Goal: Task Accomplishment & Management: Use online tool/utility

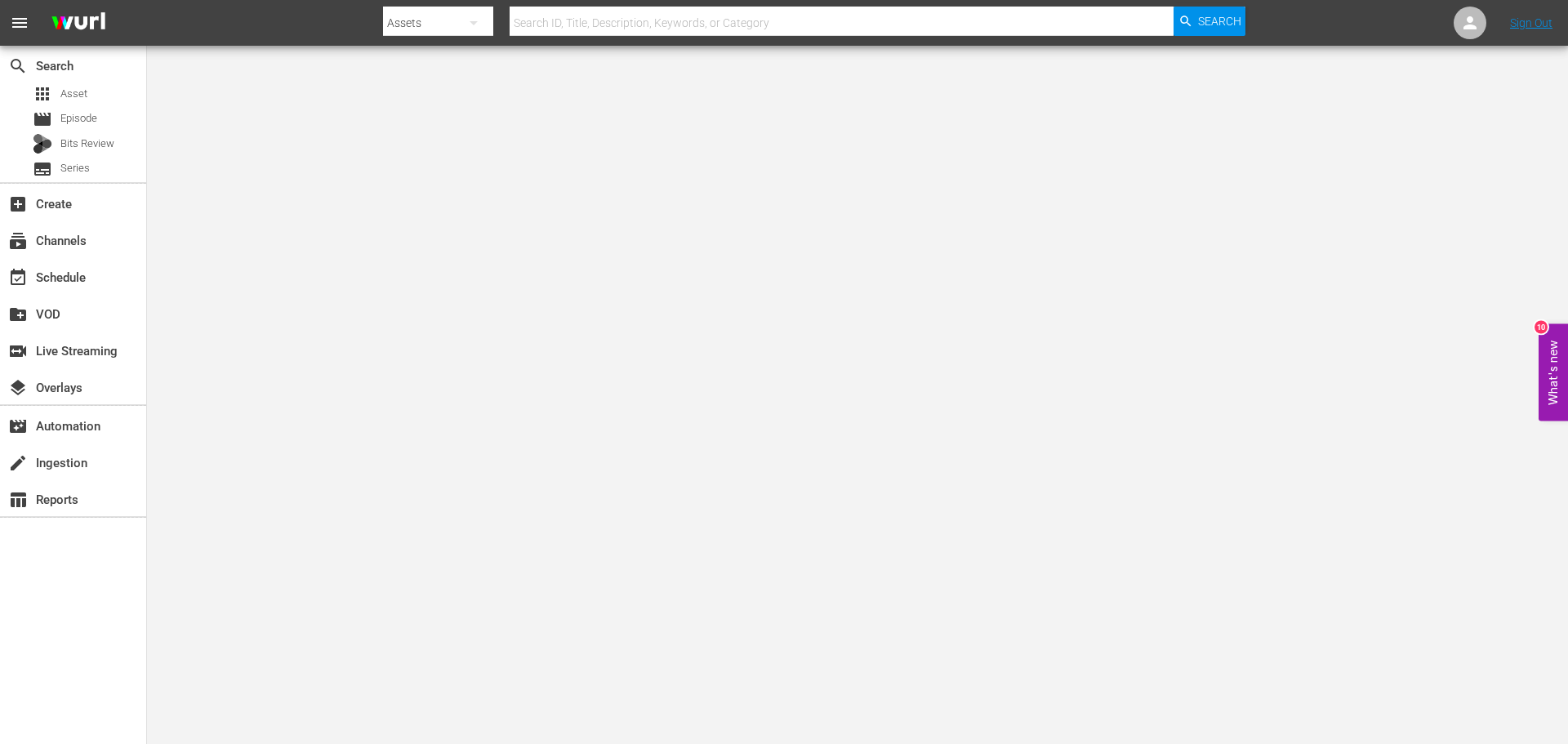
click at [994, 22] on input "text" at bounding box center [841, 23] width 664 height 39
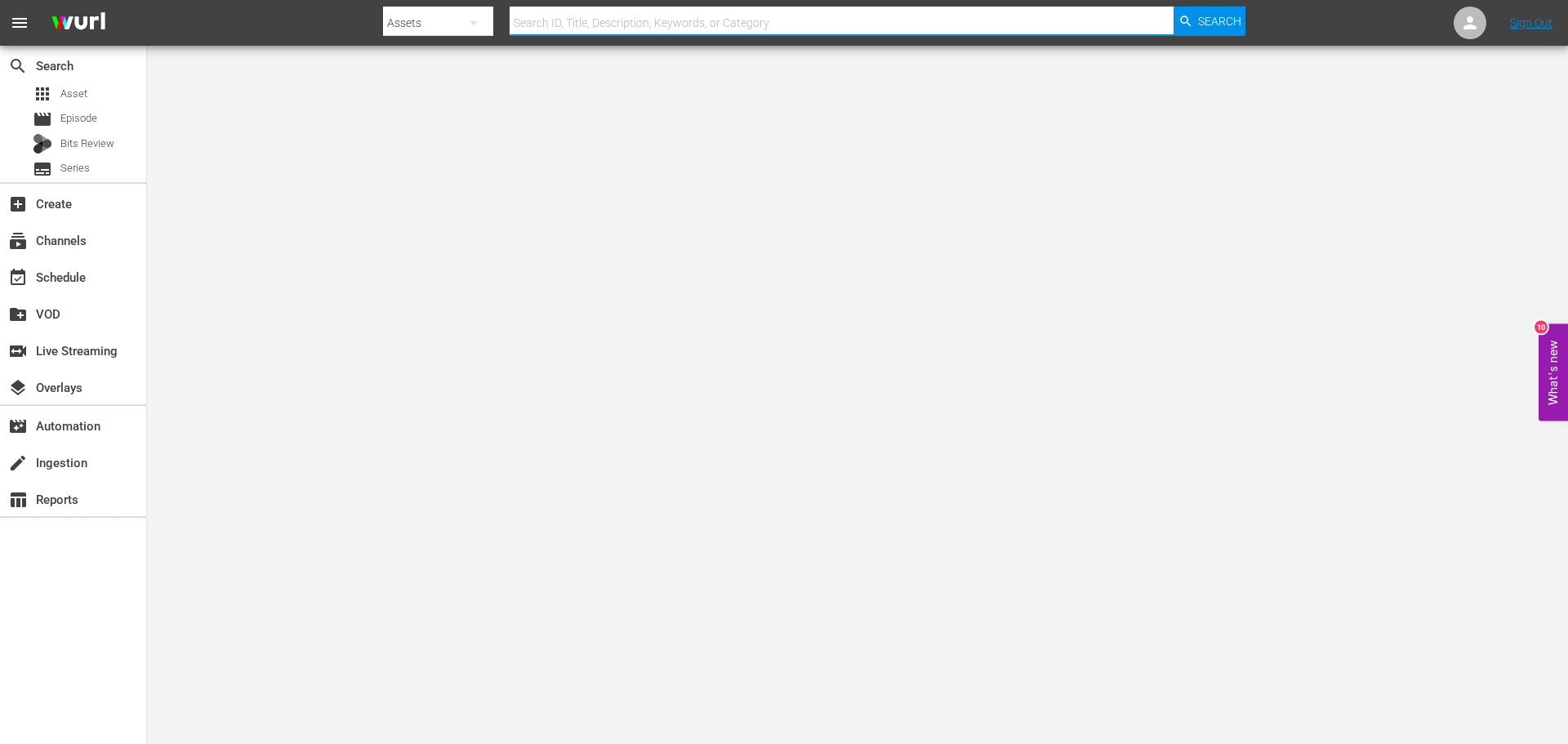
type input "english"
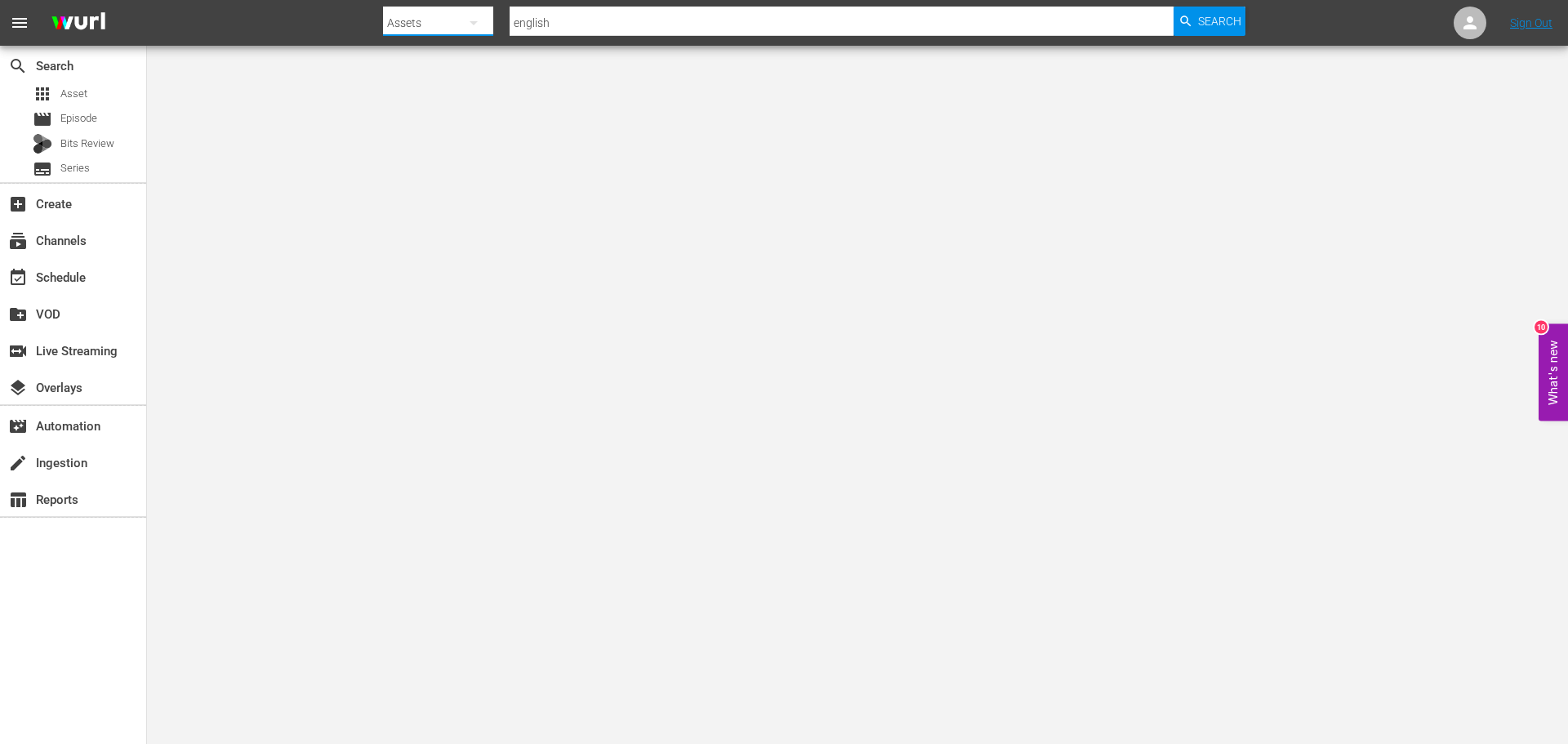
click at [460, 22] on button "button" at bounding box center [474, 23] width 39 height 39
click at [450, 62] on div "Channels" at bounding box center [435, 68] width 65 height 27
click at [604, 21] on input "text" at bounding box center [841, 23] width 664 height 39
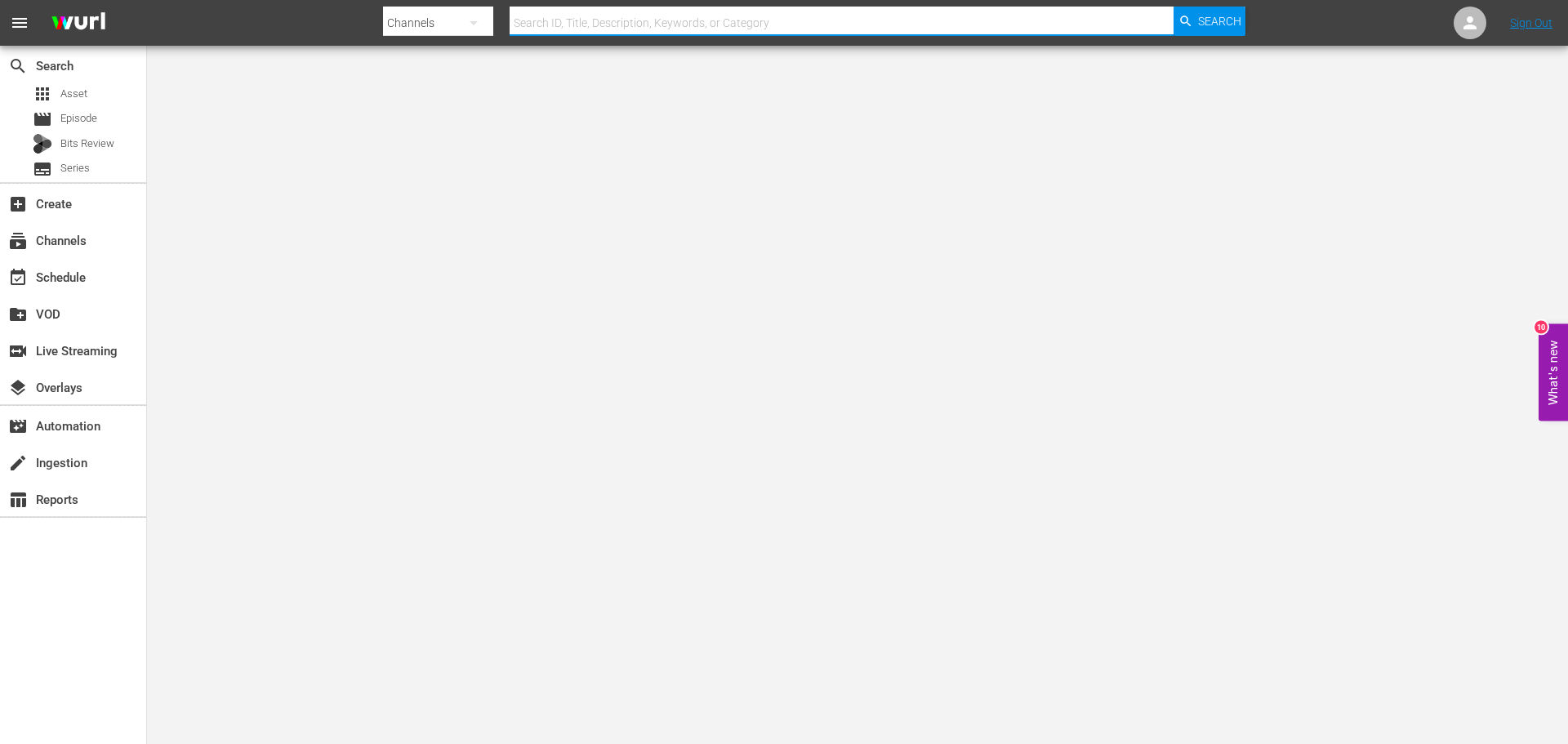
type input "english"
click at [1200, 27] on span "Search" at bounding box center [1219, 22] width 43 height 29
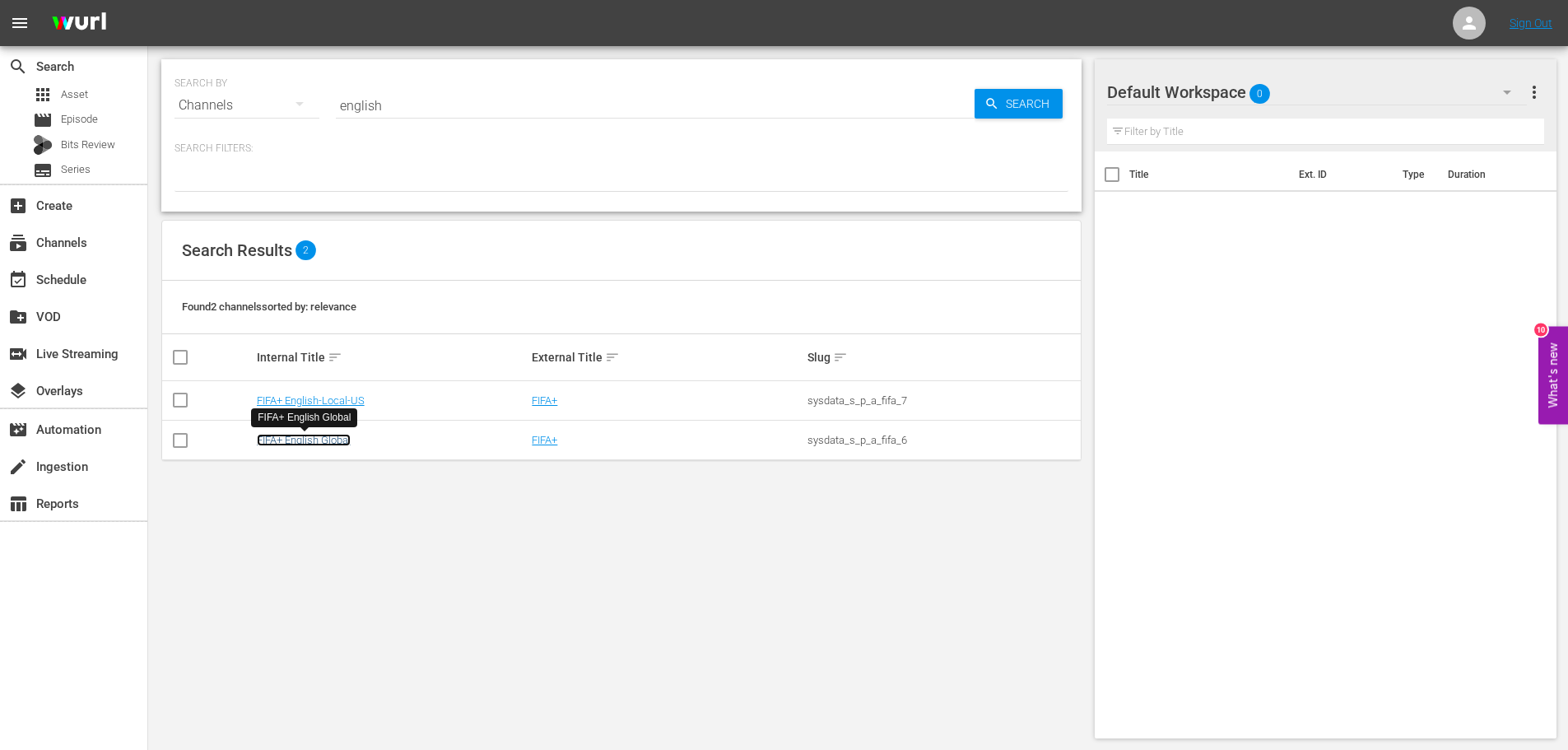
click at [328, 441] on link "FIFA+ English Global" at bounding box center [303, 440] width 94 height 12
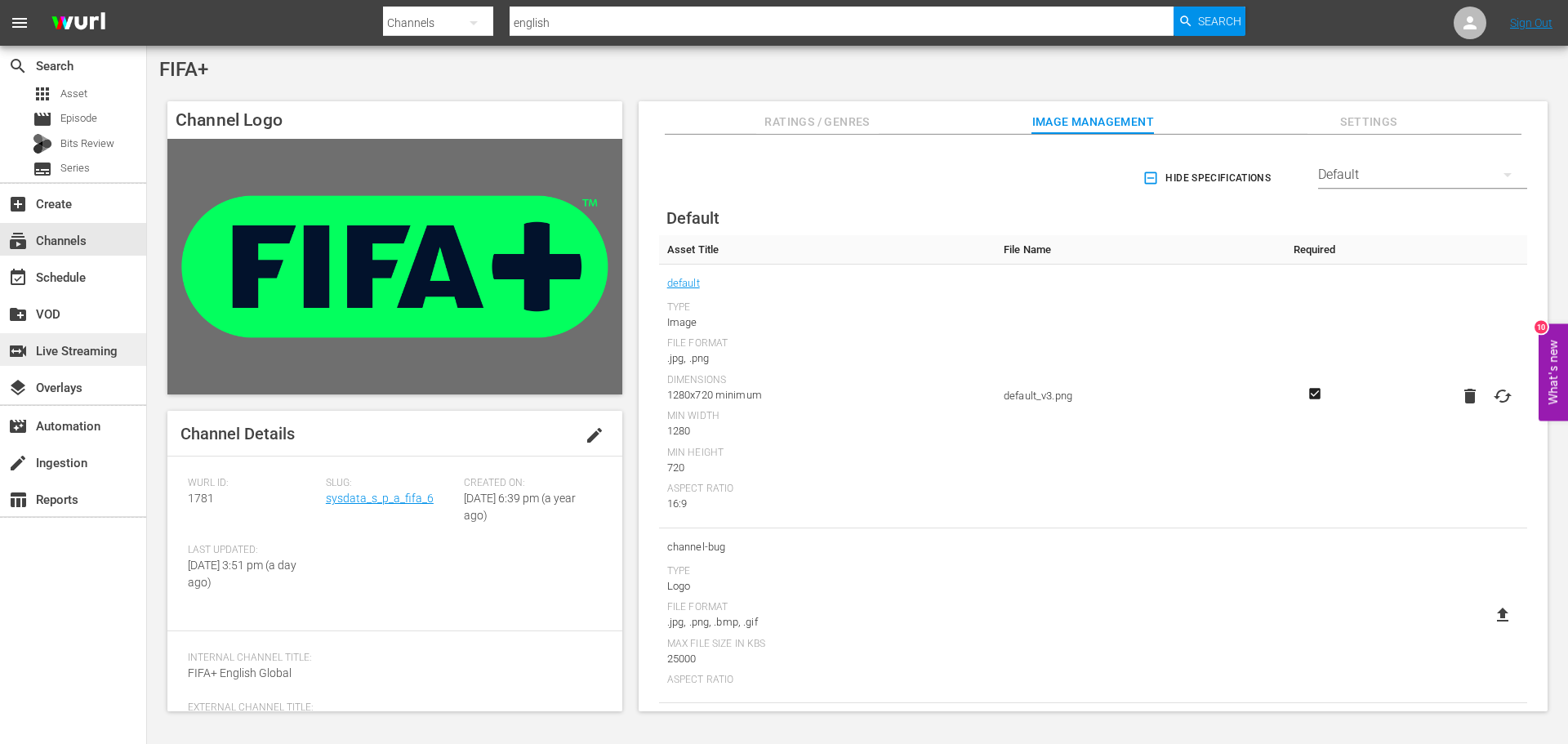
click at [83, 355] on div "switch_video Live Streaming" at bounding box center [45, 347] width 91 height 15
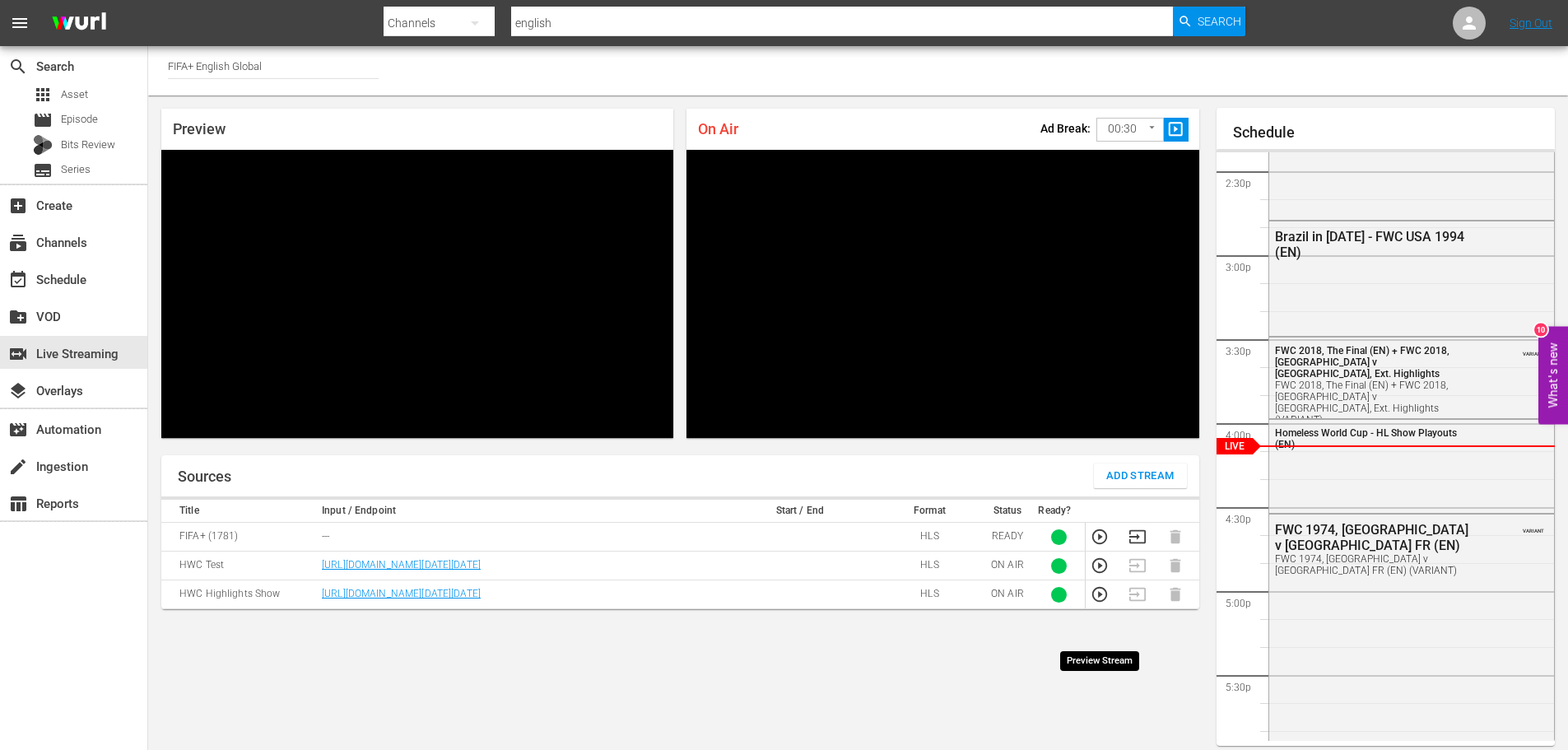
click at [1099, 601] on icon "button" at bounding box center [1099, 593] width 15 height 15
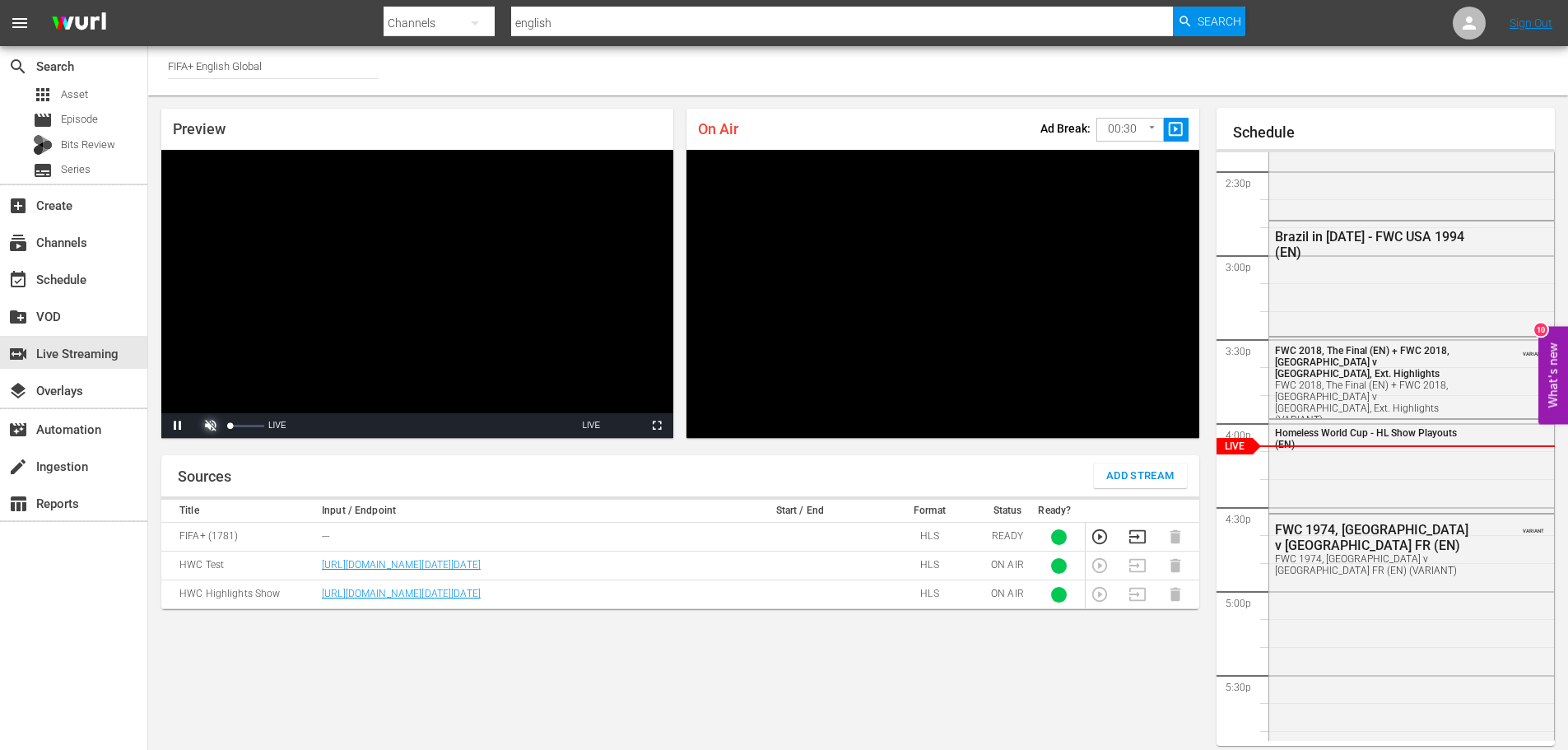
click at [211, 425] on span "Video Player" at bounding box center [211, 425] width 0 height 0
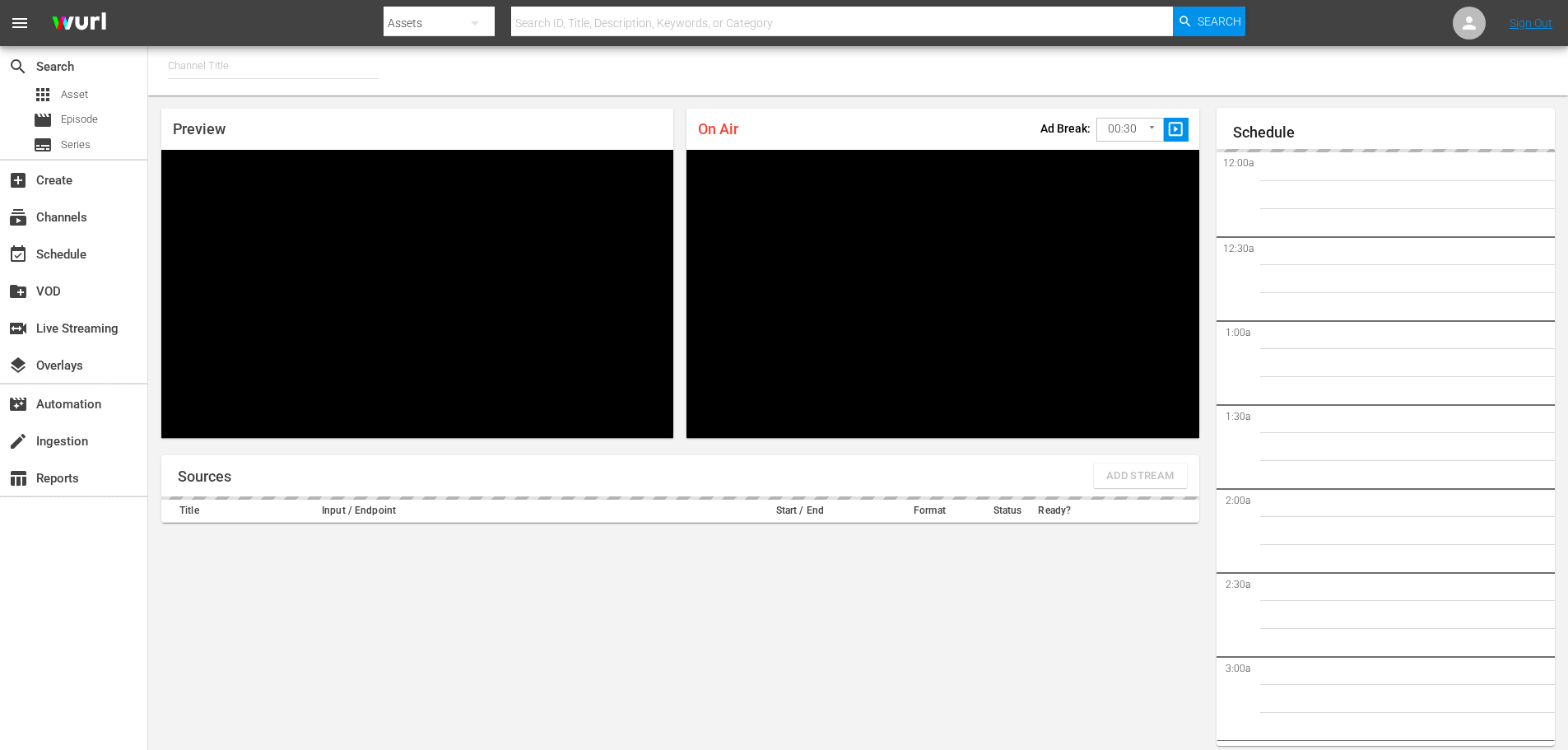
type input "FIFA+ English Global (1781)"
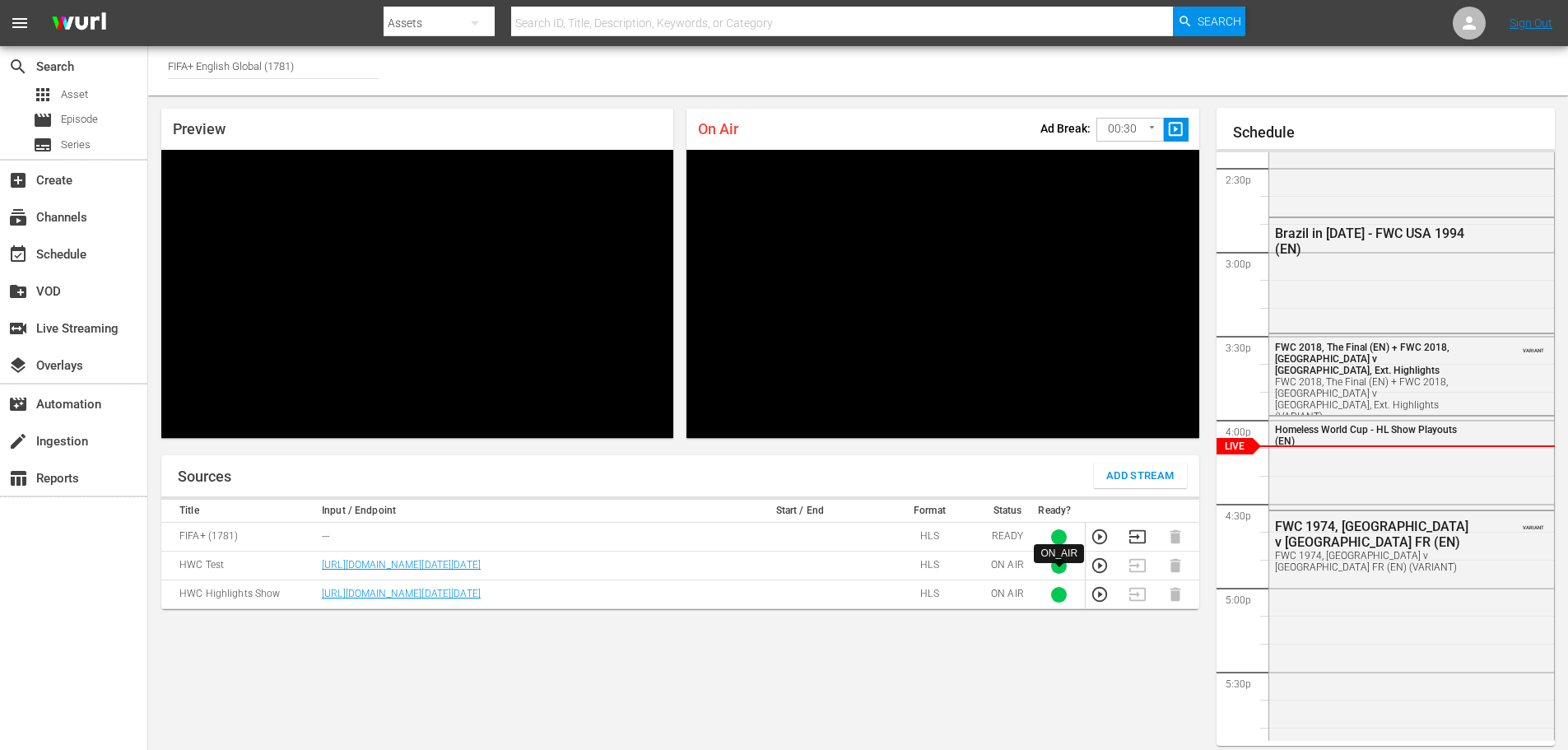
click at [1057, 574] on div at bounding box center [1060, 566] width 16 height 16
click at [193, 580] on td "HWC Test" at bounding box center [239, 565] width 156 height 29
click at [216, 573] on td "HWC Test" at bounding box center [239, 565] width 156 height 29
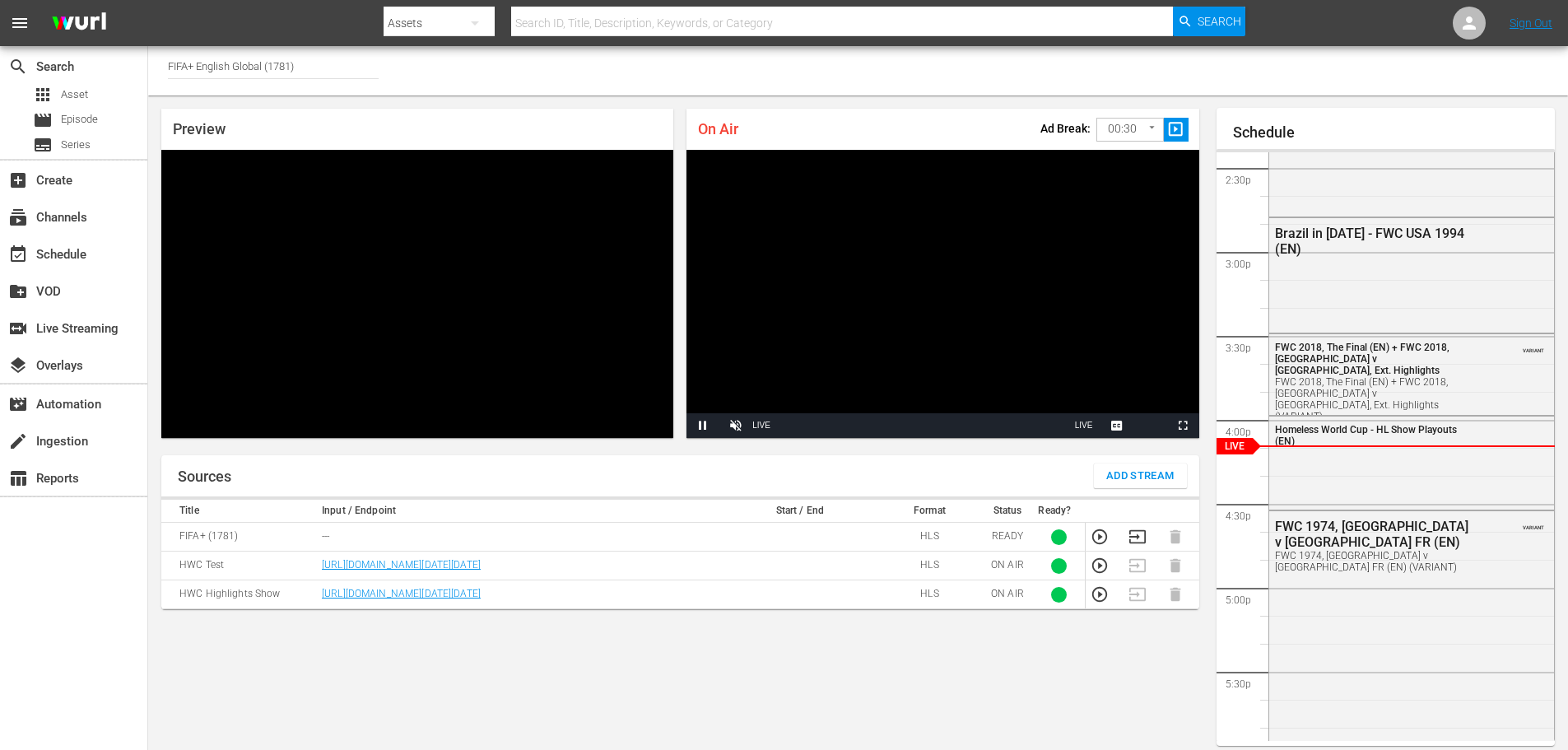
click at [760, 580] on td at bounding box center [799, 565] width 156 height 29
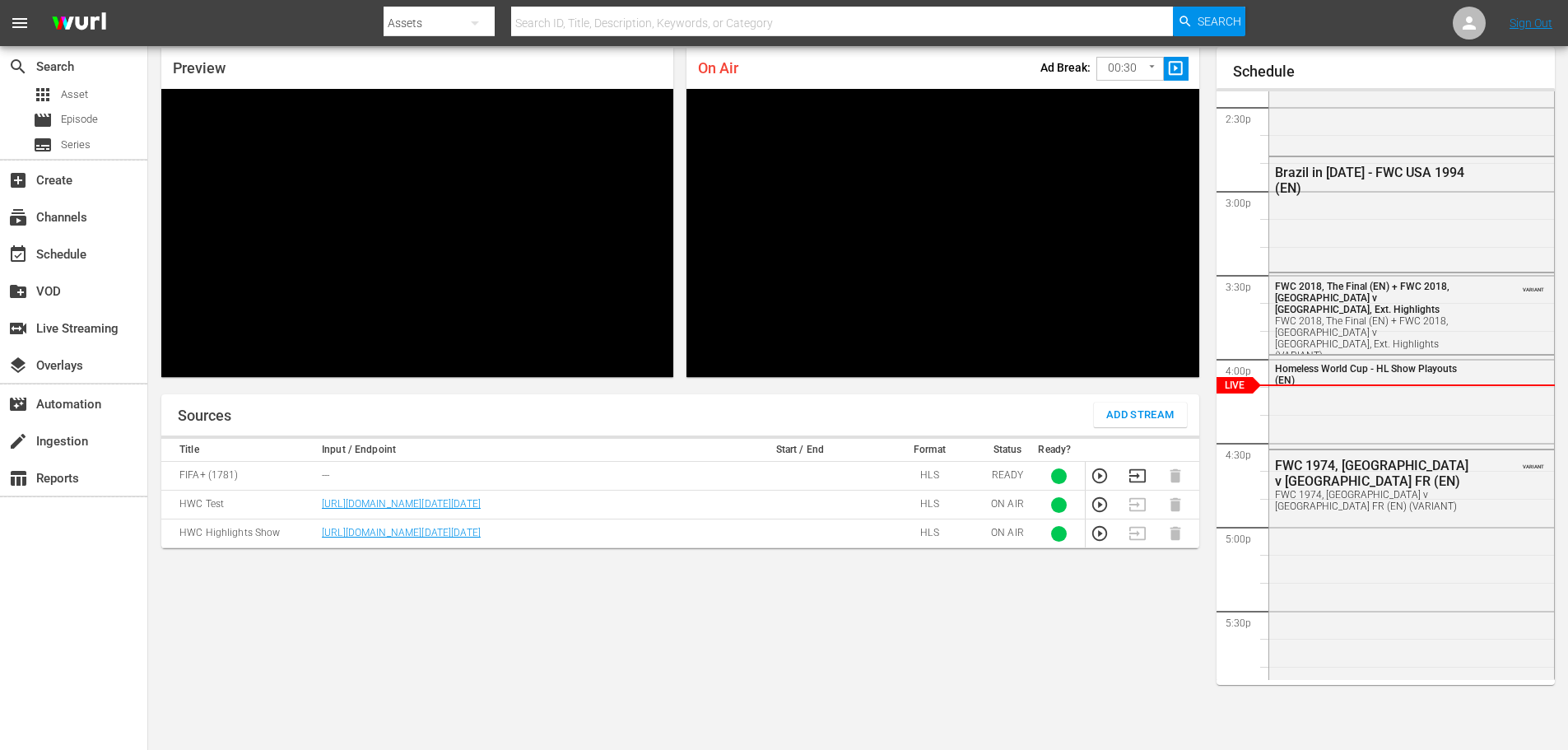
click at [255, 516] on td "HWC Test" at bounding box center [239, 504] width 156 height 29
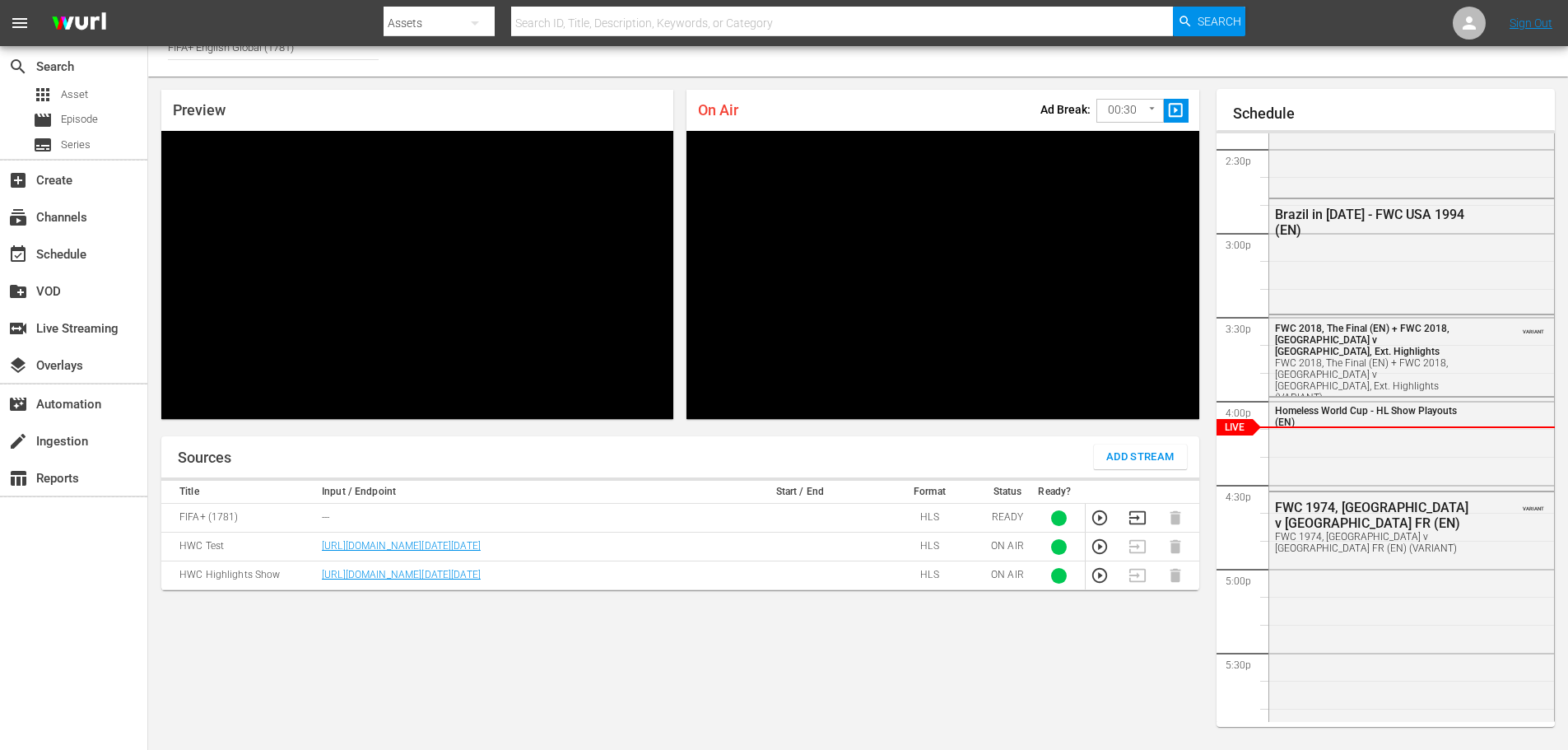
scroll to position [0, 0]
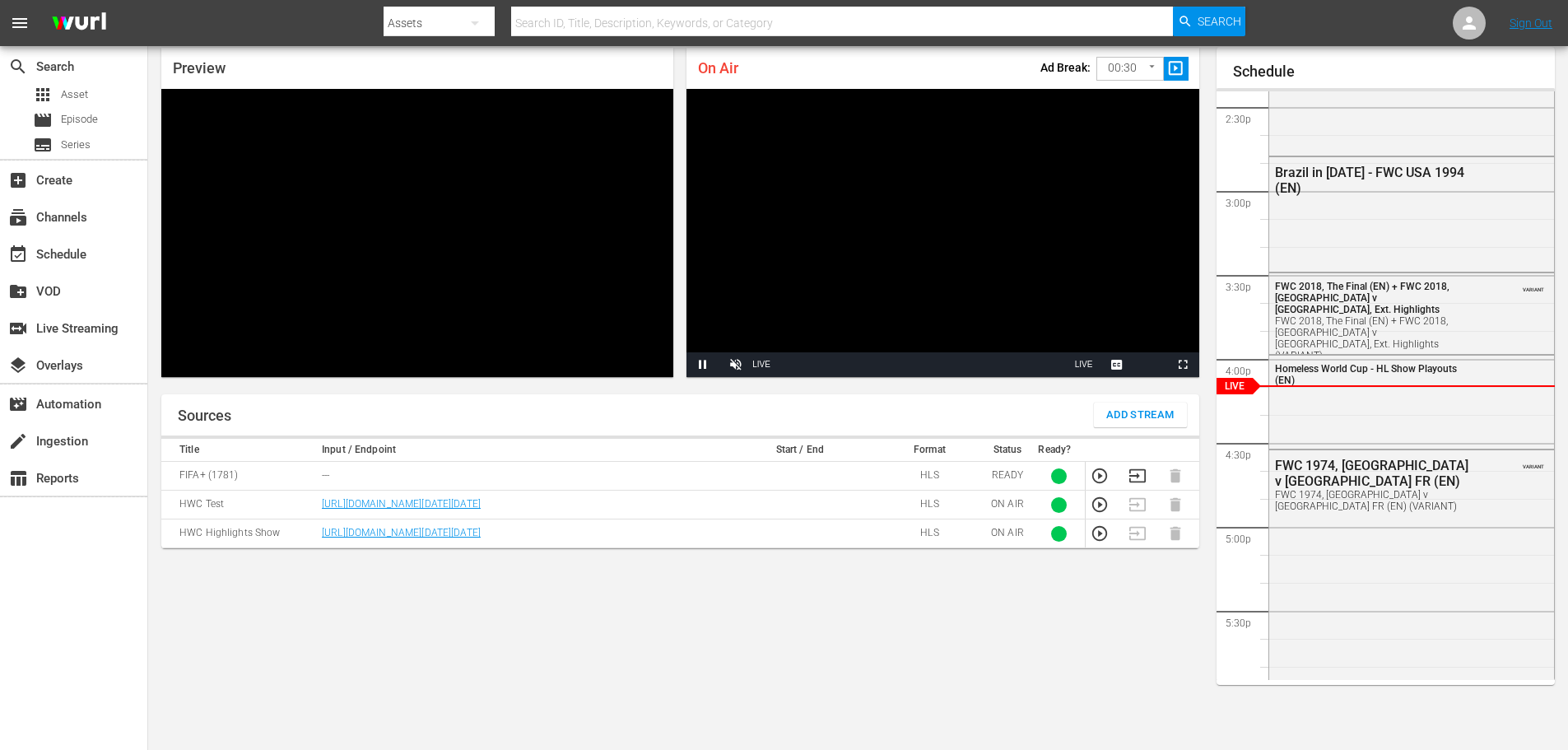
scroll to position [60, 0]
click at [426, 28] on div "Assets" at bounding box center [439, 23] width 111 height 47
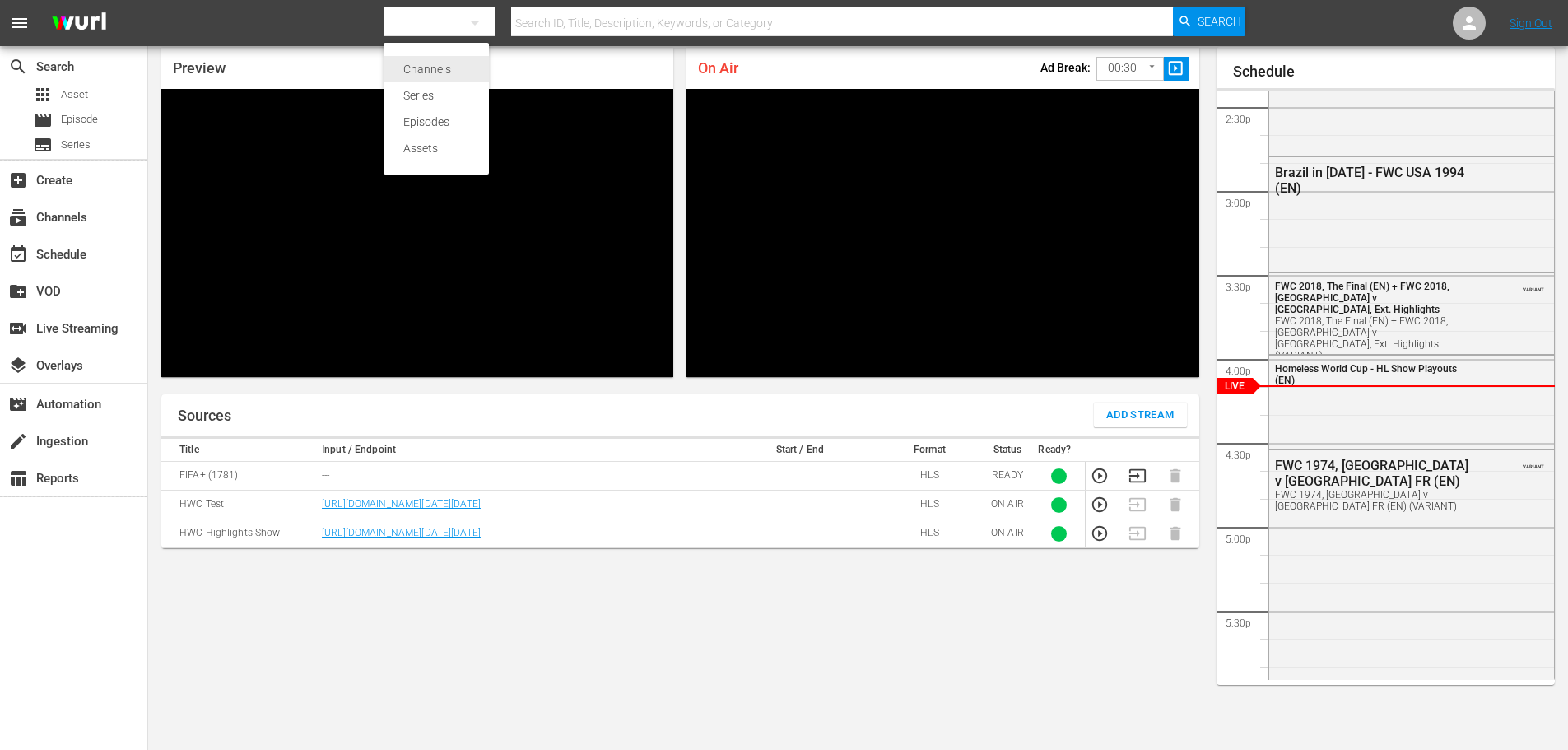
click at [422, 69] on div "Channels" at bounding box center [436, 68] width 65 height 27
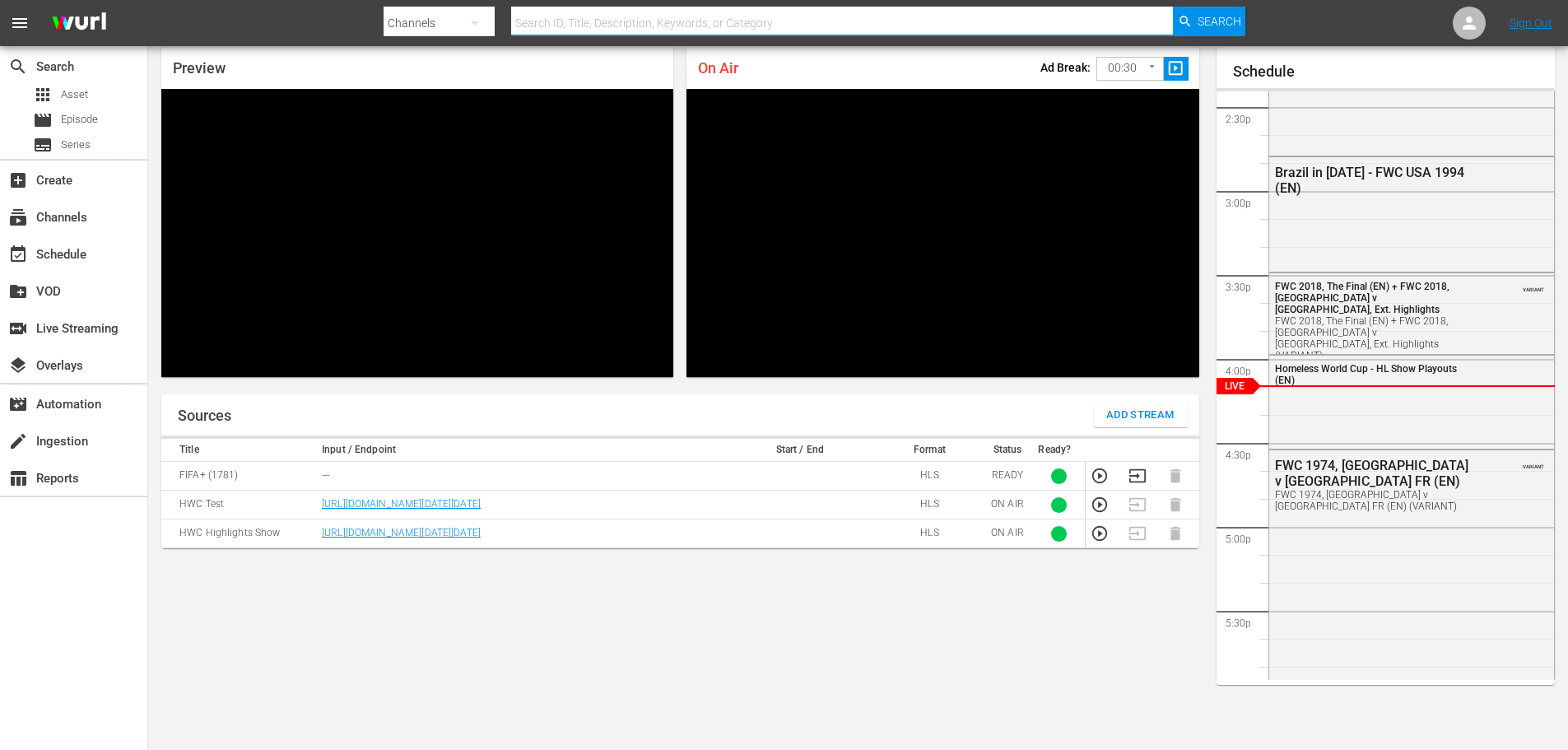
click at [595, 19] on input "text" at bounding box center [842, 23] width 663 height 40
type input "english"
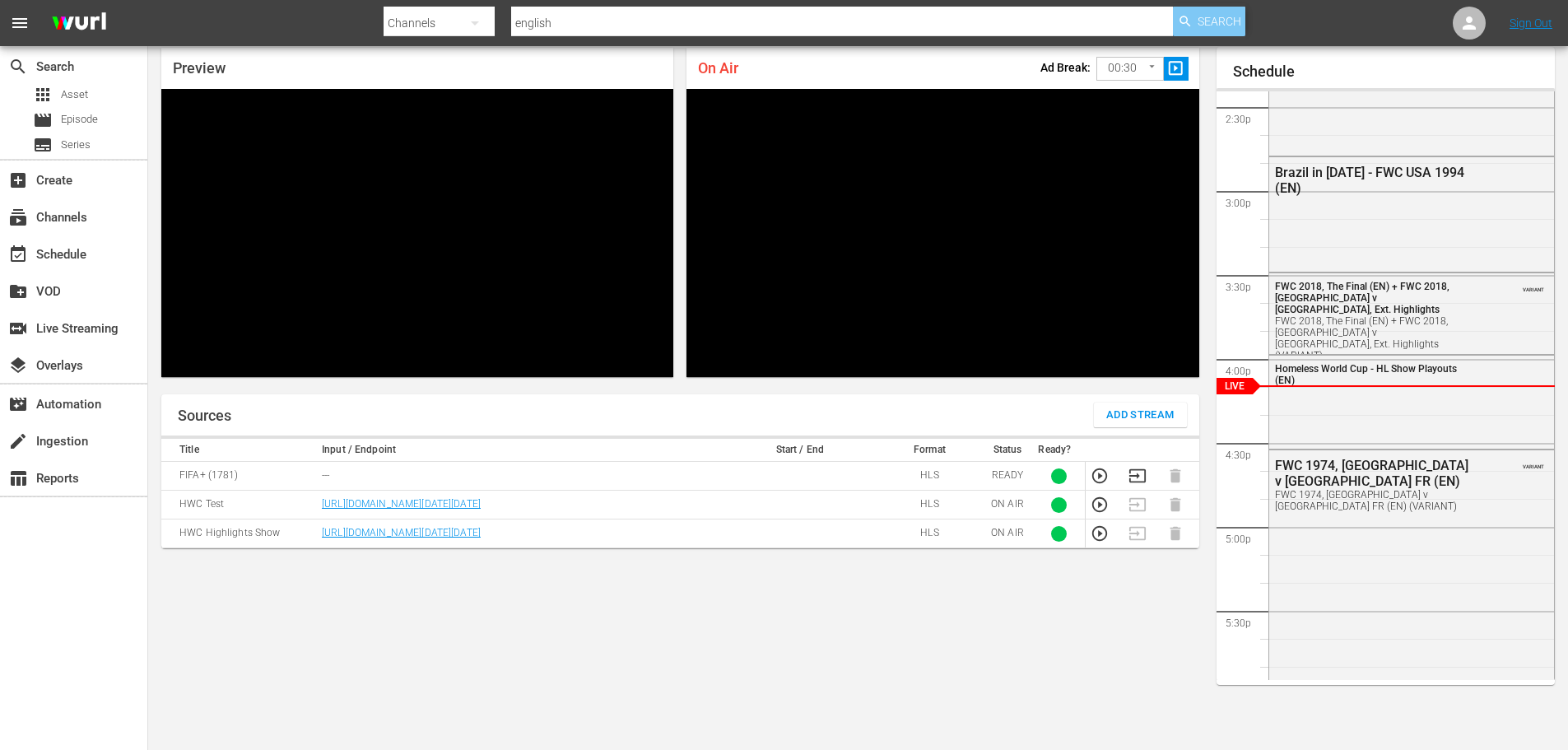
click at [1200, 23] on span "Search" at bounding box center [1219, 22] width 44 height 30
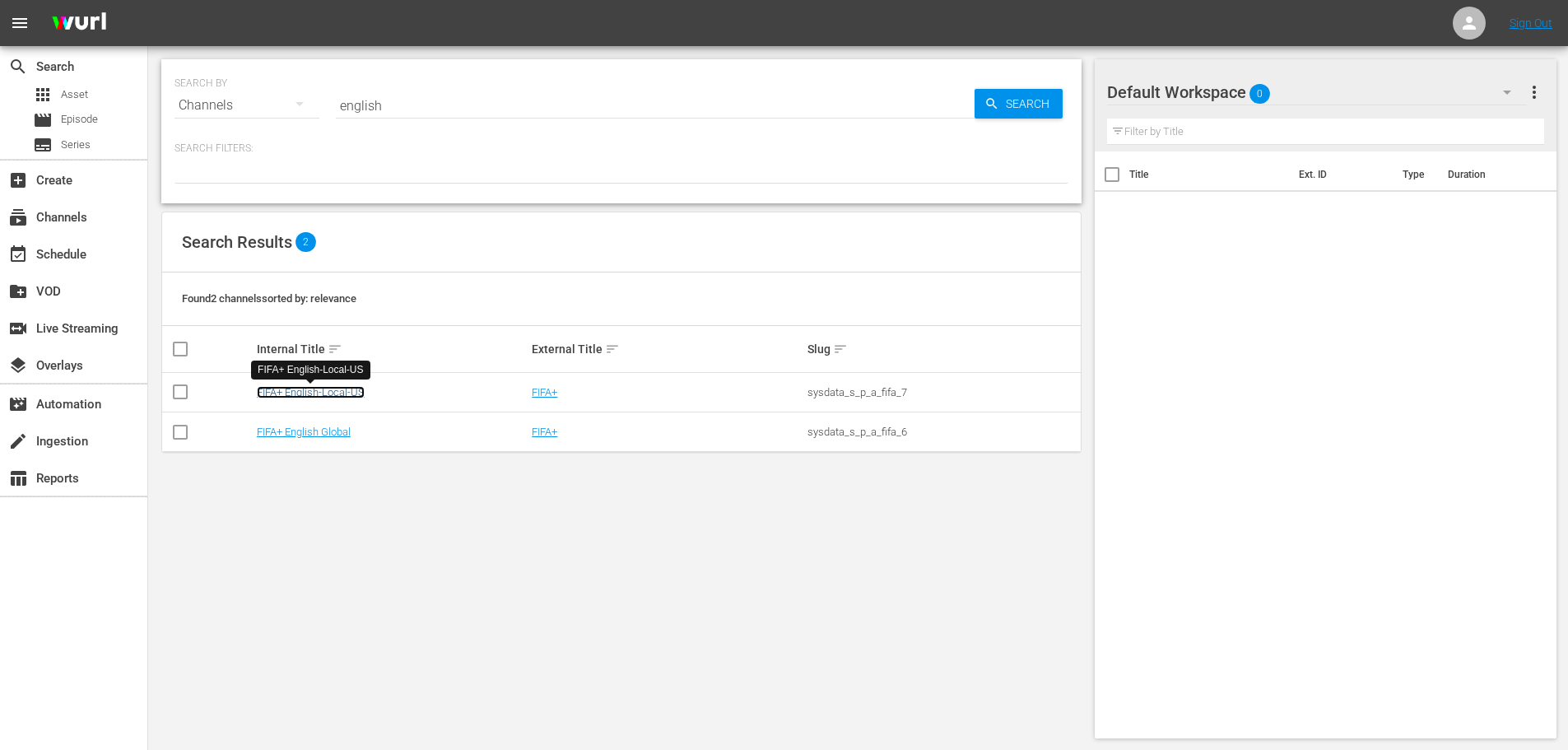
click at [321, 394] on link "FIFA+ English-Local-US" at bounding box center [310, 392] width 108 height 12
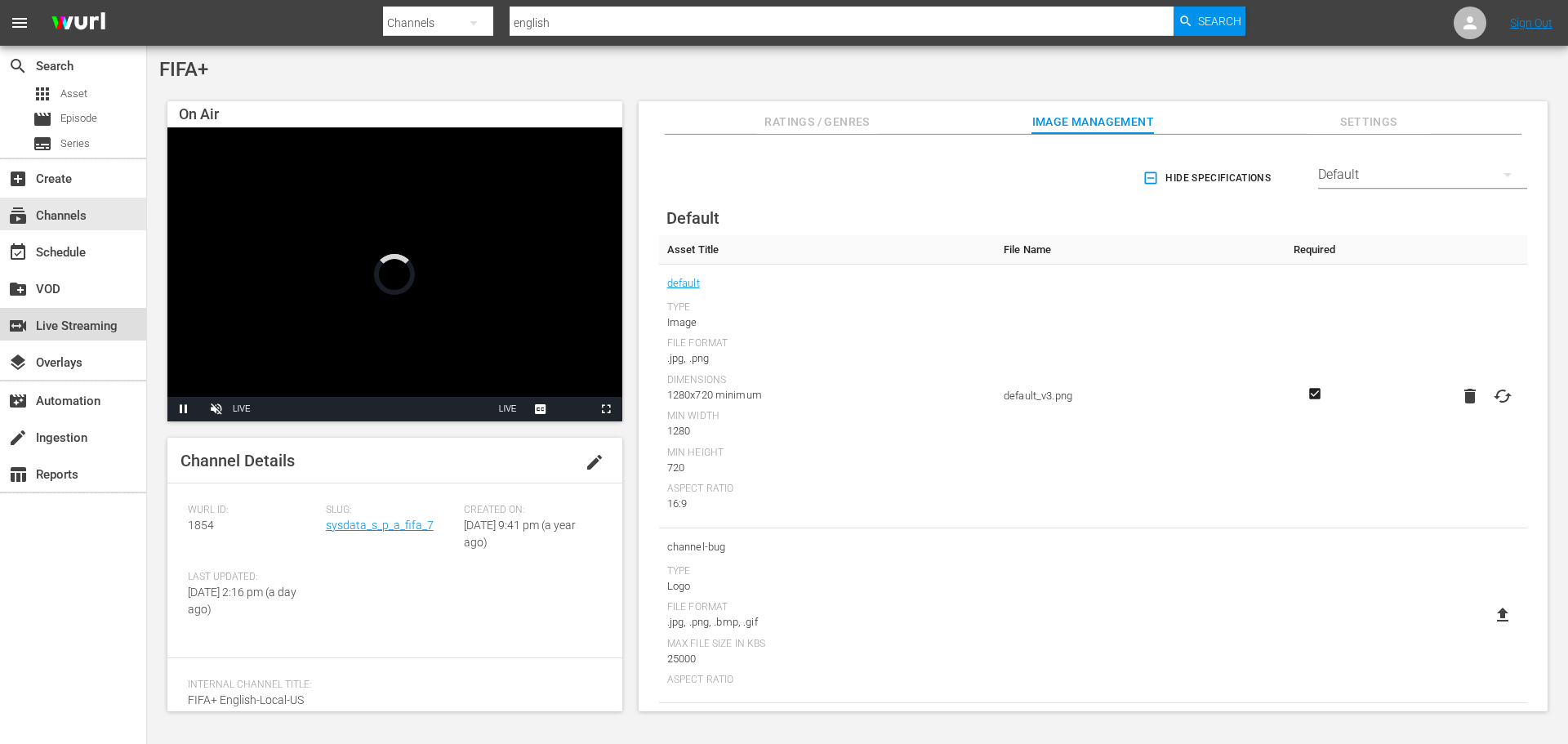
click at [70, 329] on div "switch_video Live Streaming" at bounding box center [45, 322] width 91 height 15
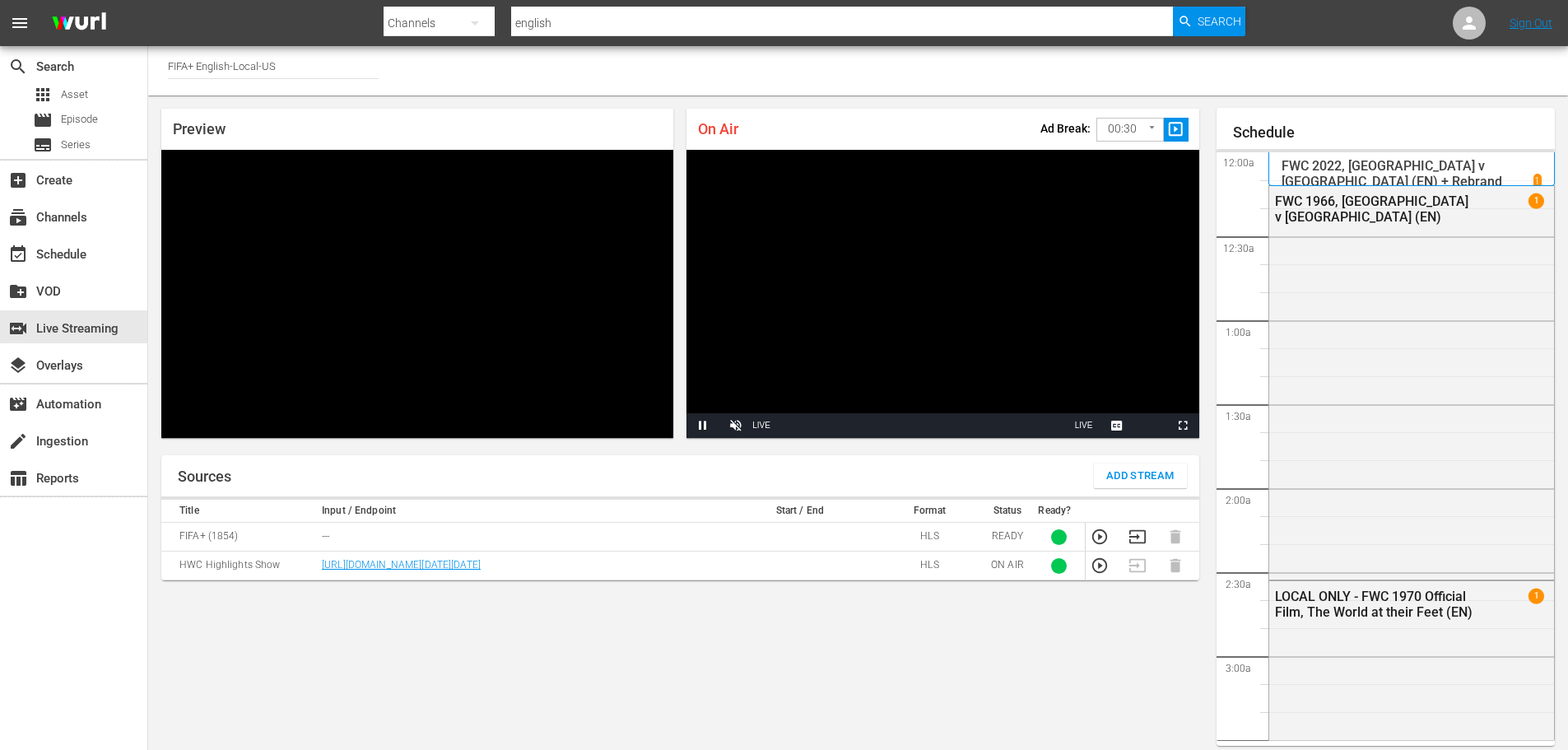
scroll to position [60, 0]
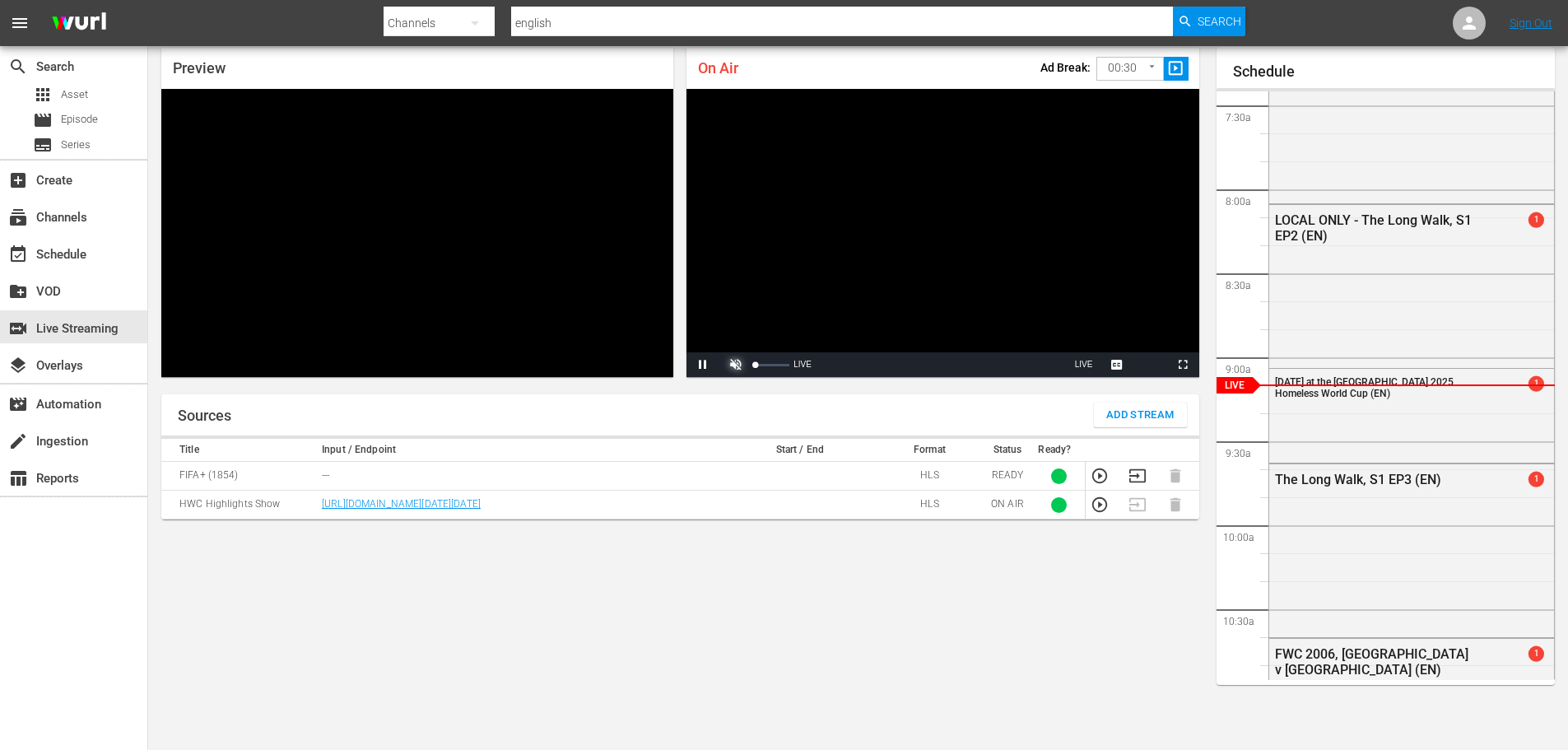
click at [735, 365] on span "Video Player" at bounding box center [735, 365] width 0 height 0
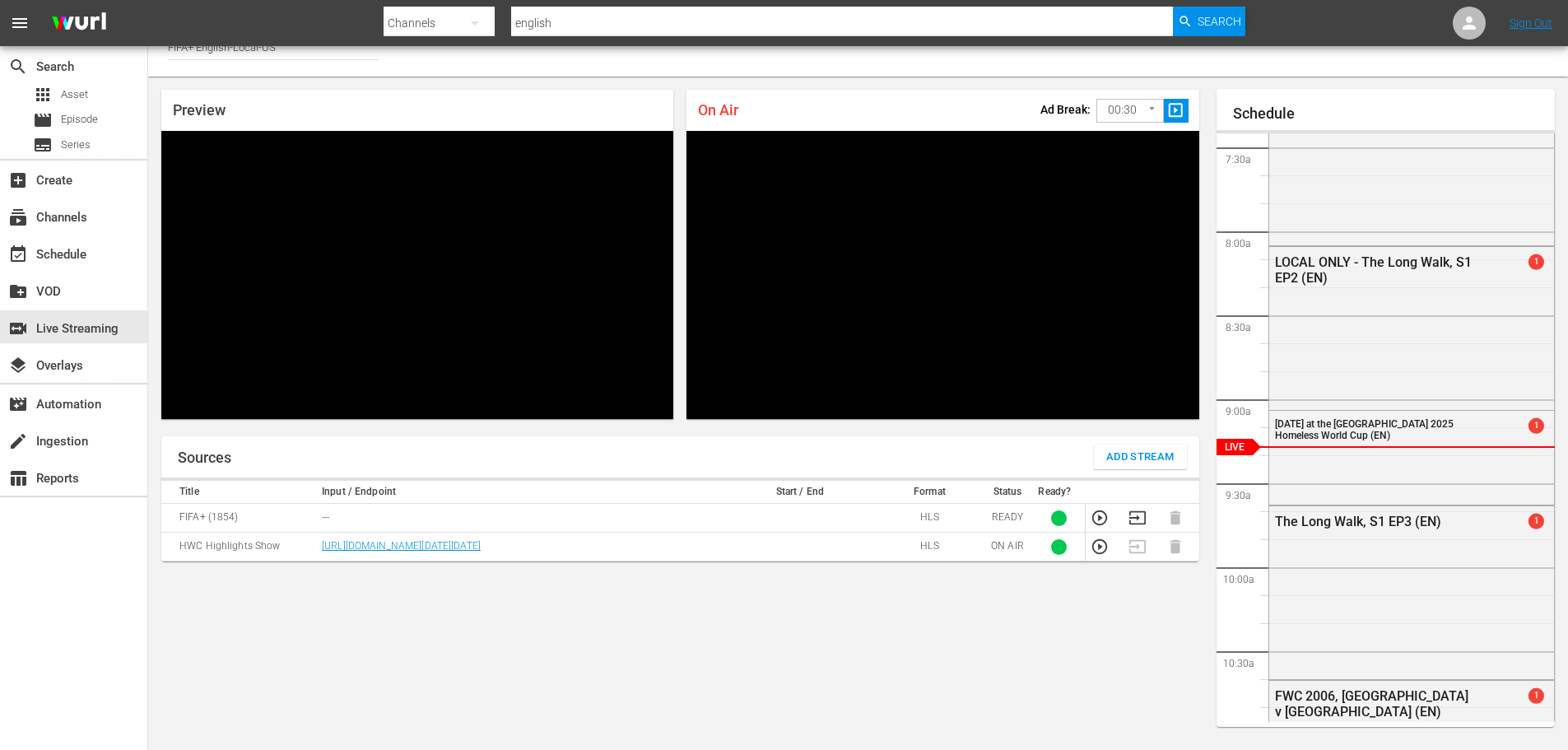
scroll to position [0, 0]
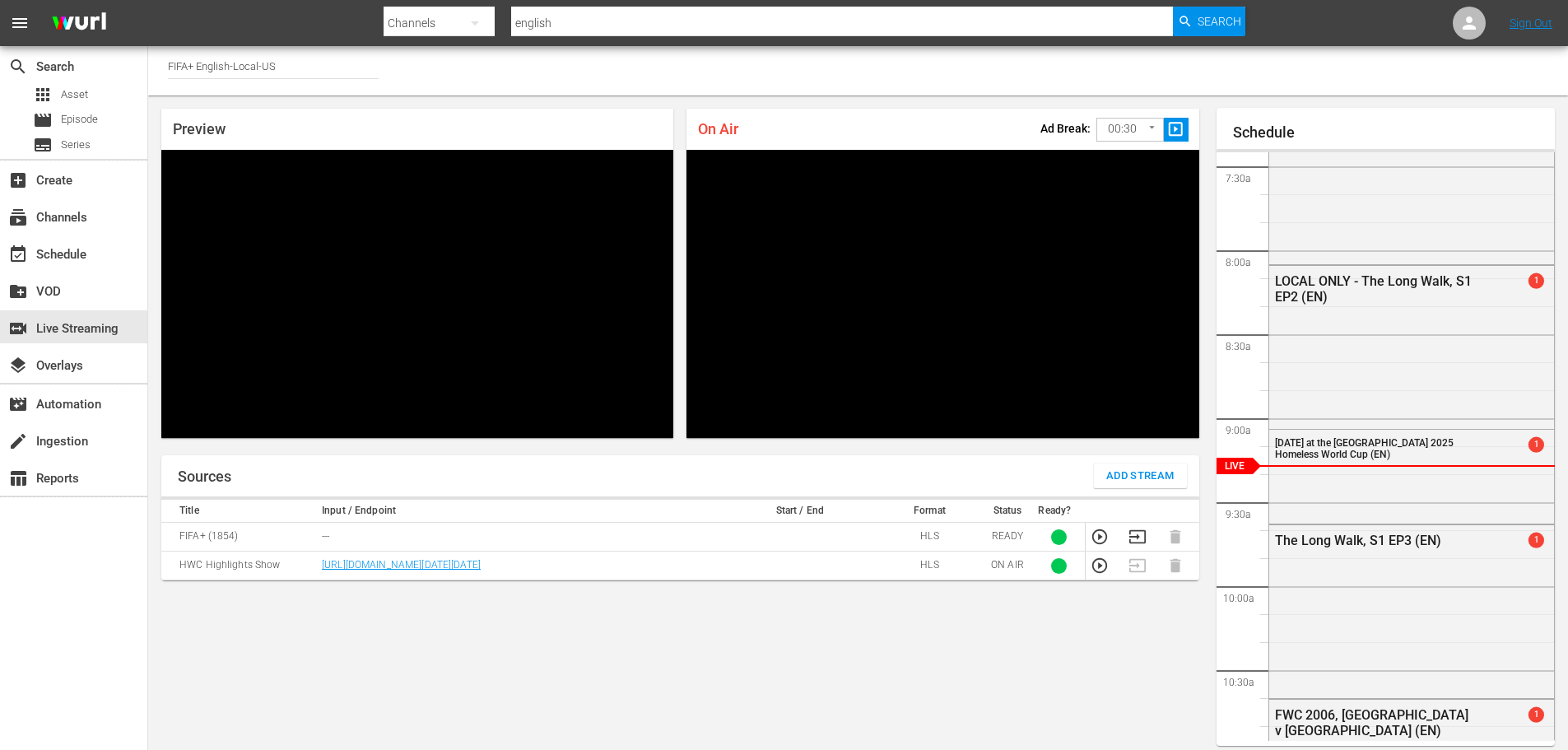
click at [682, 682] on div "Sources Add Stream Title Input / Endpoint Start / End Format Status Ready? FIFA…" at bounding box center [680, 625] width 1038 height 342
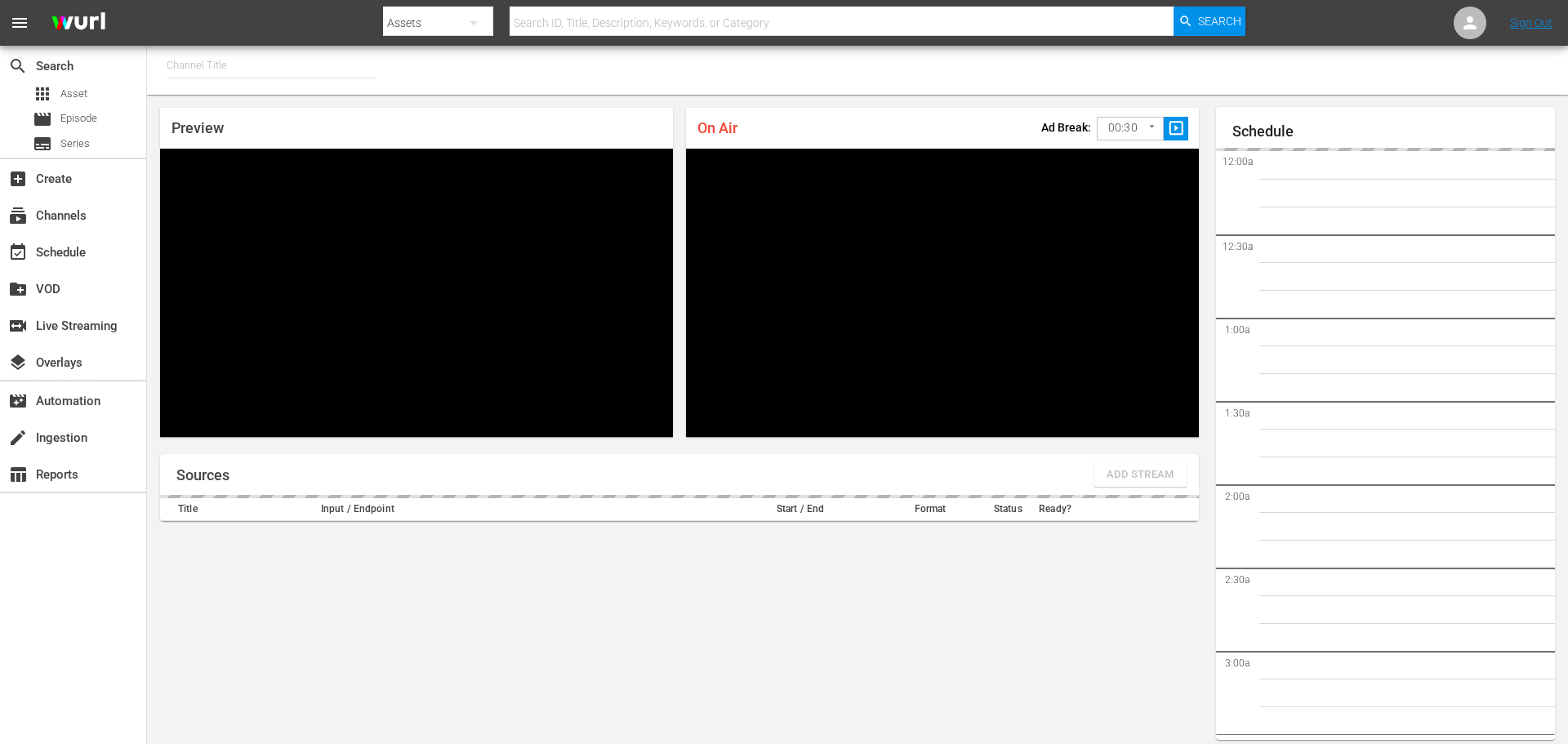
type input "FIFA+ English-Local-US (1854)"
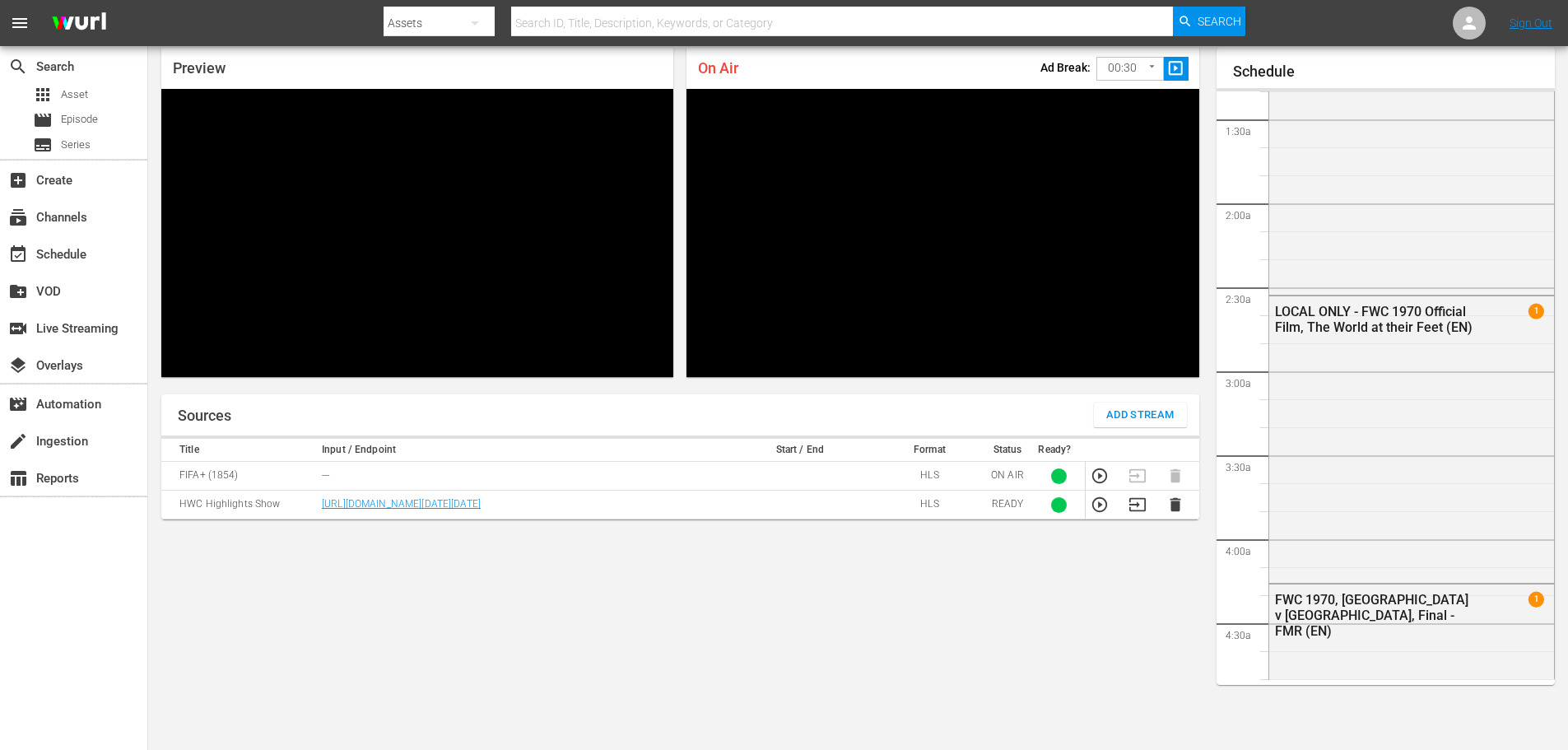
scroll to position [164, 0]
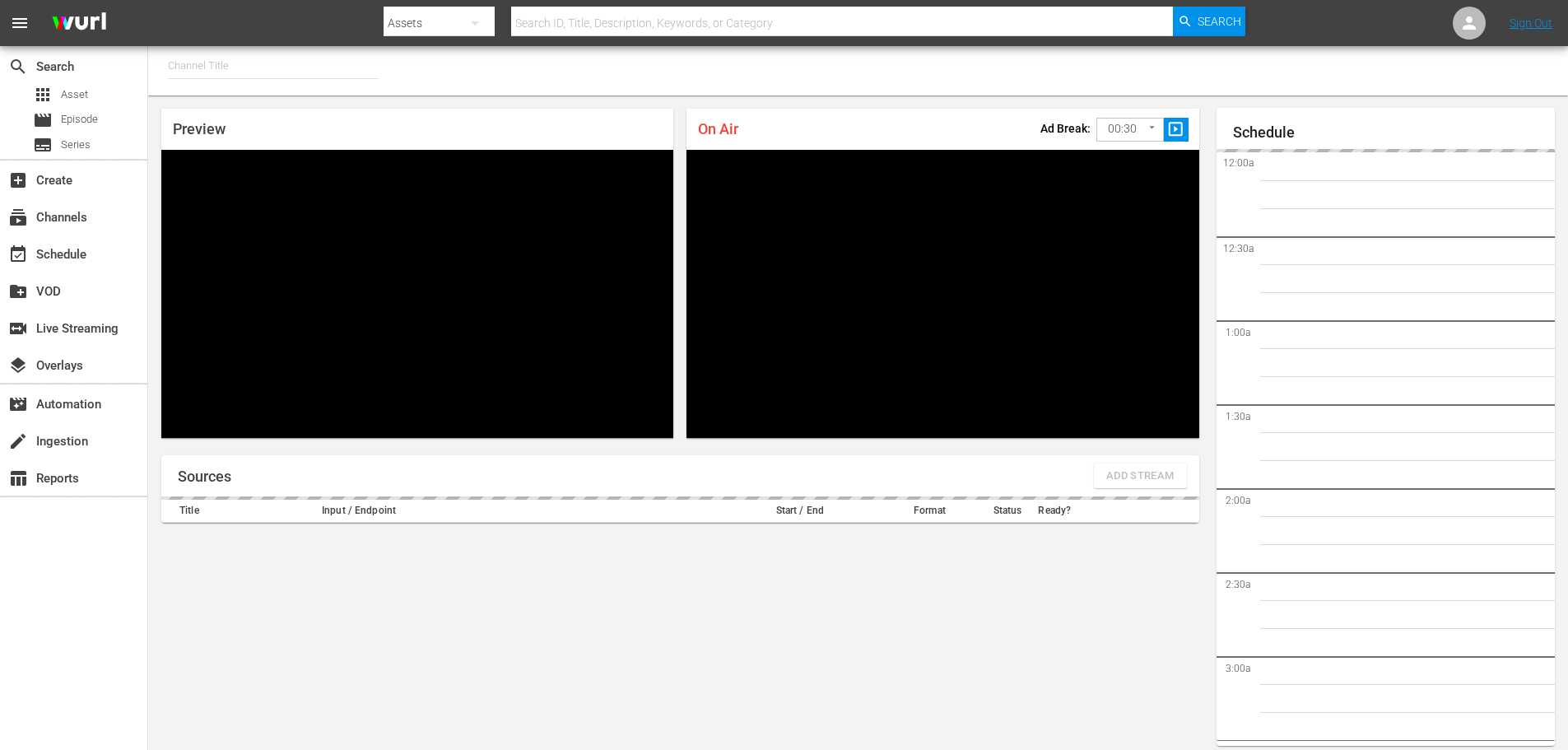
type input "FIFA+ English Global (1781)"
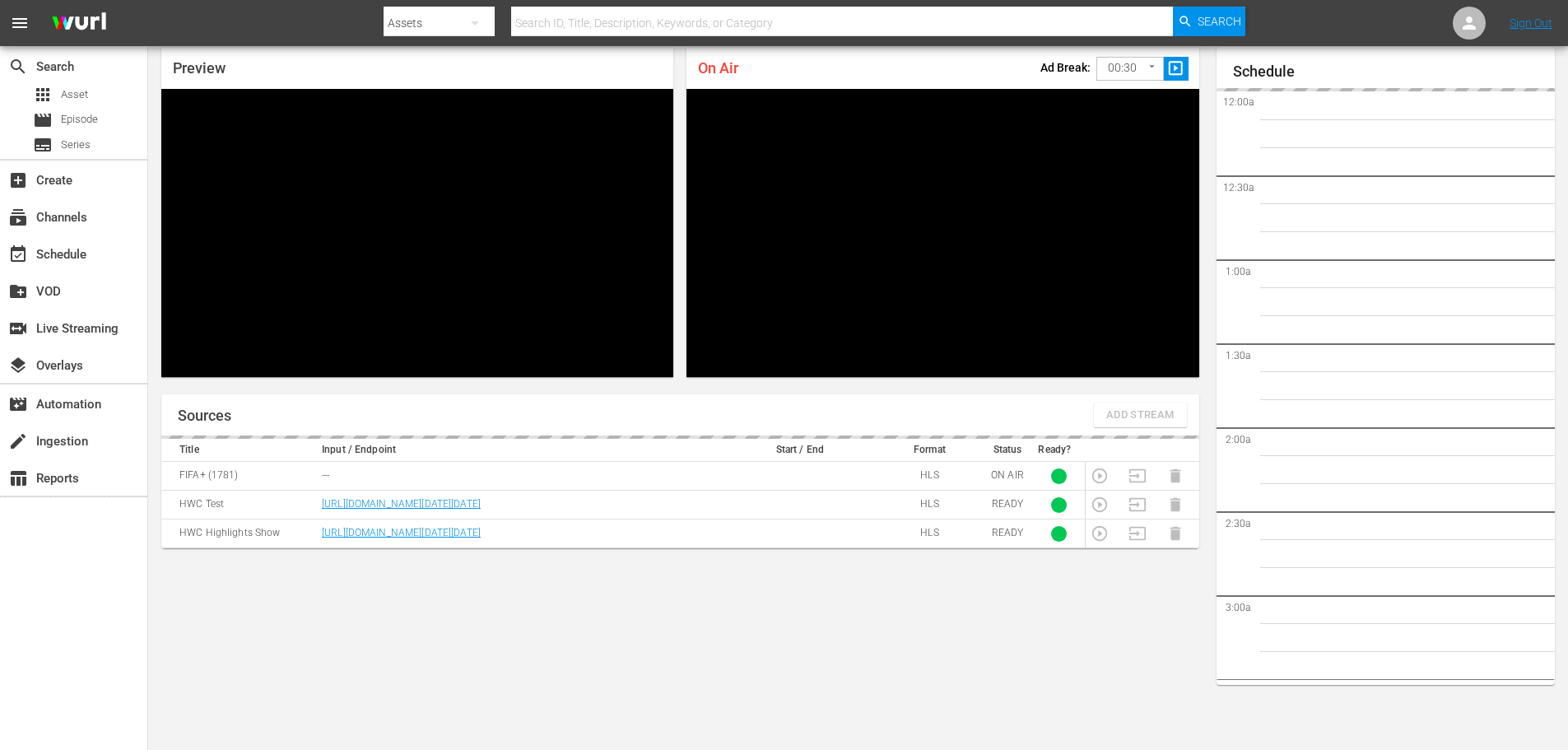
scroll to position [2455, 0]
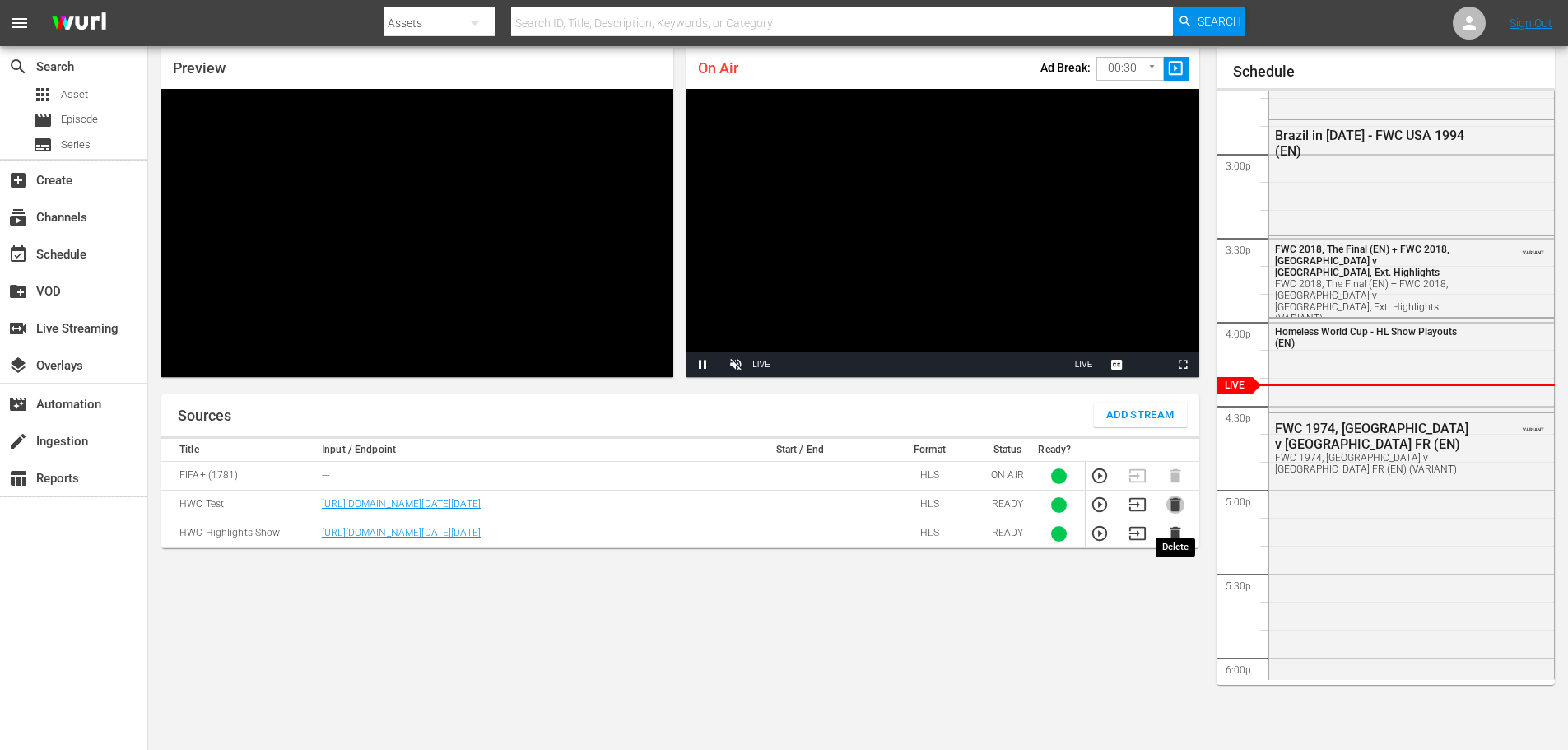
click at [1179, 513] on icon "button" at bounding box center [1176, 504] width 18 height 18
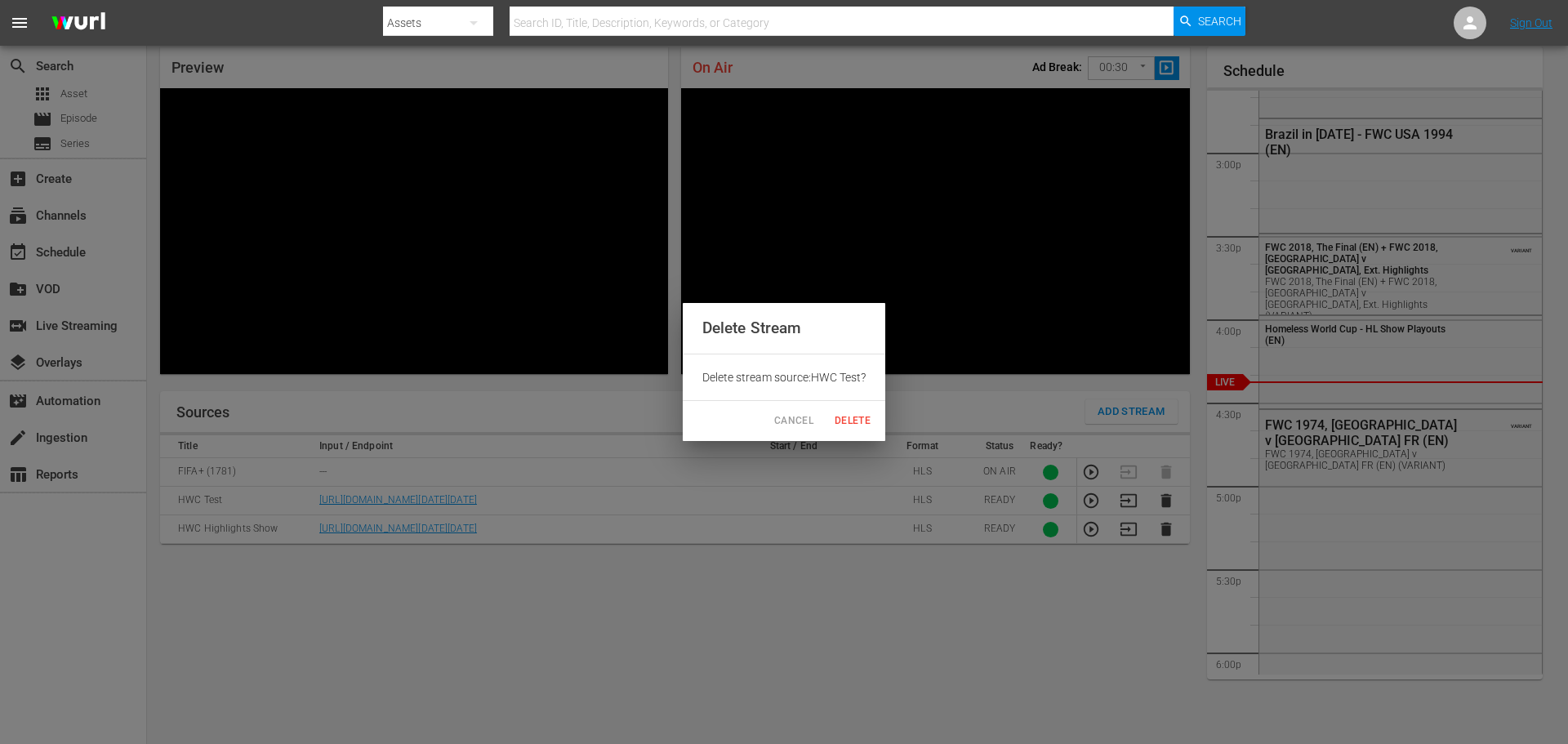
click at [858, 423] on span "Delete" at bounding box center [852, 420] width 39 height 17
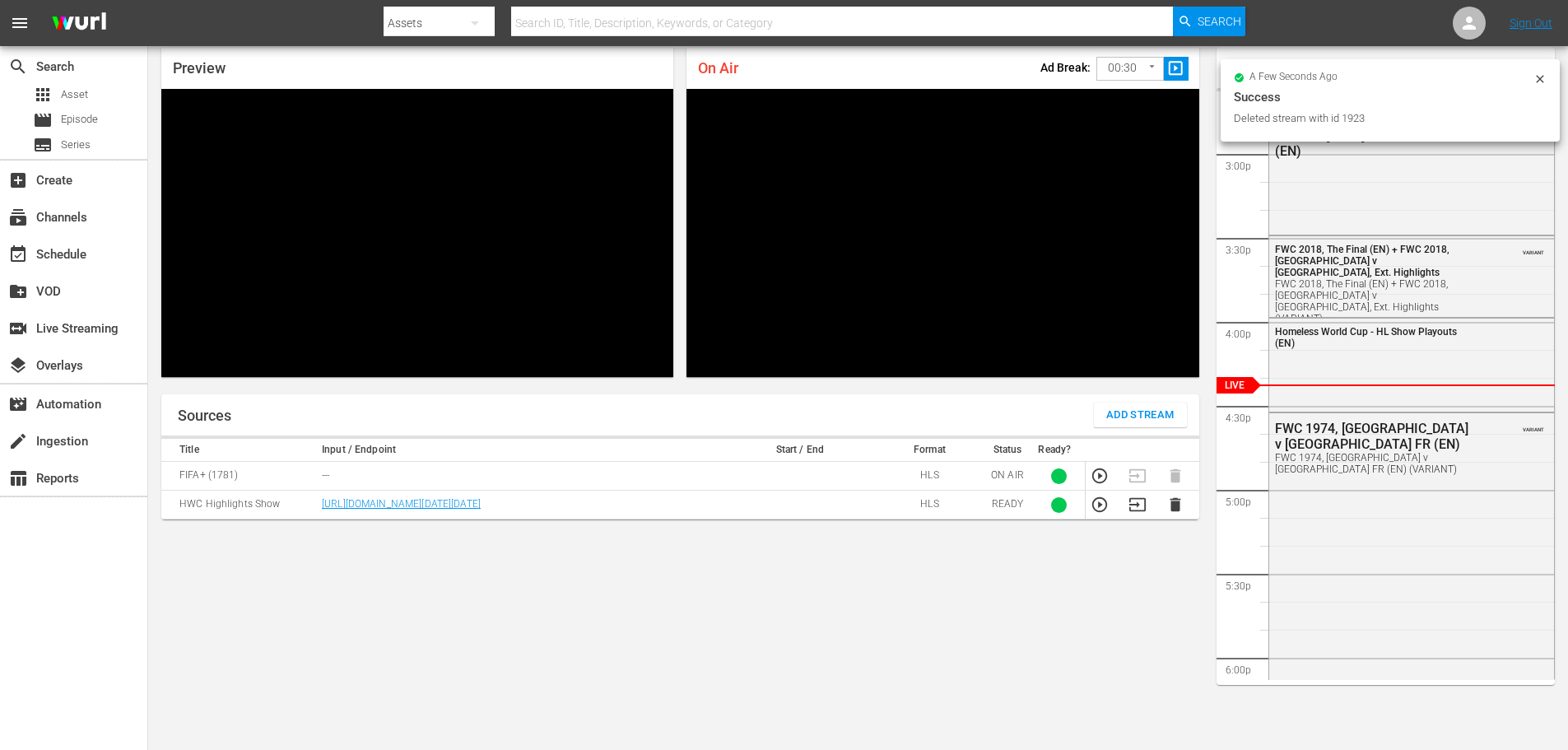
click at [742, 614] on div "Sources Add Stream Title Input / Endpoint Start / End Format Status Ready? FIFA…" at bounding box center [680, 565] width 1038 height 342
